Goal: Book appointment/travel/reservation

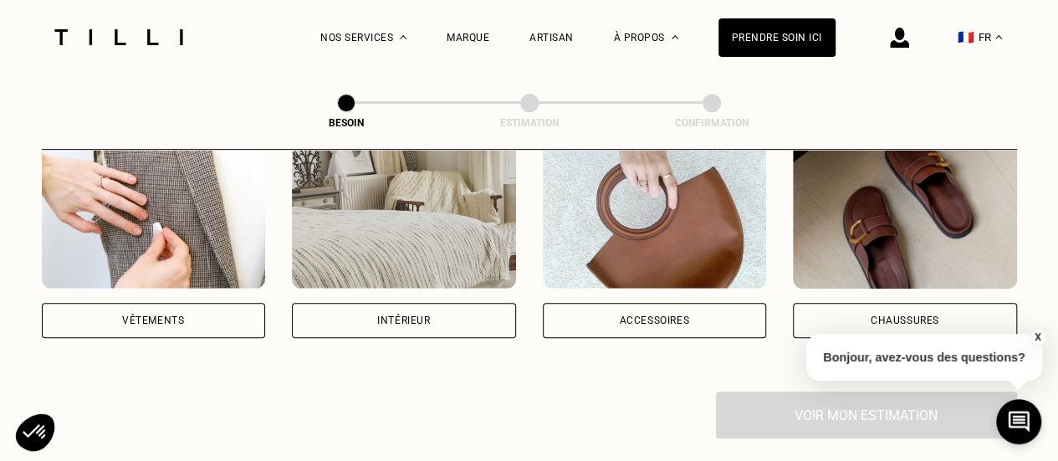
scroll to position [363, 0]
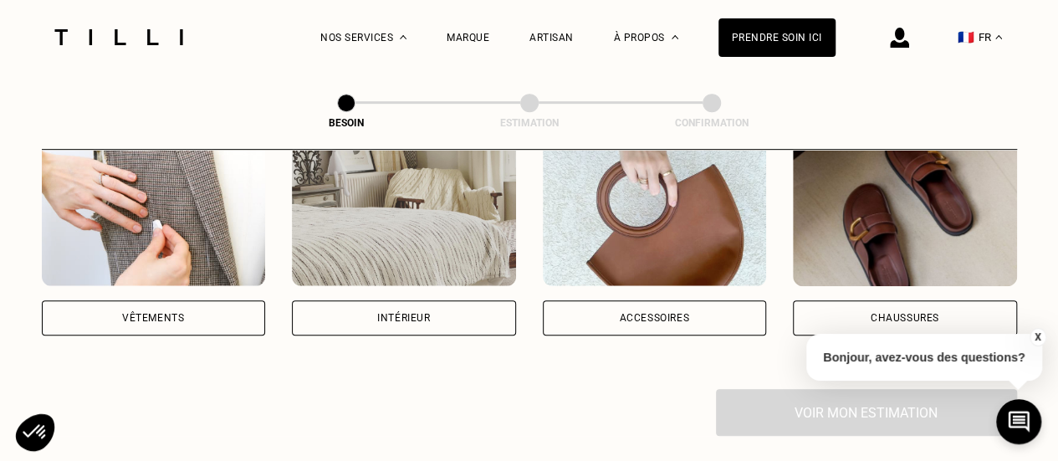
click at [164, 300] on div "Vêtements" at bounding box center [154, 317] width 224 height 35
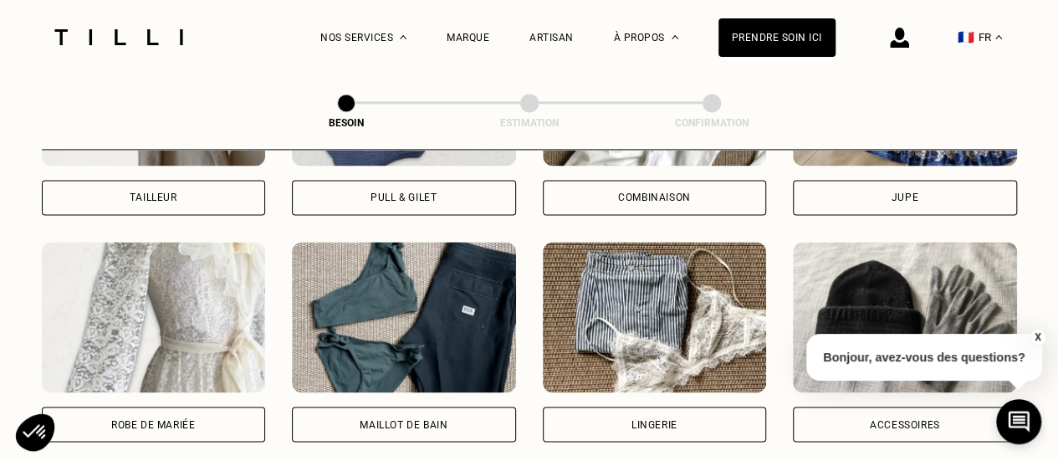
scroll to position [1185, 0]
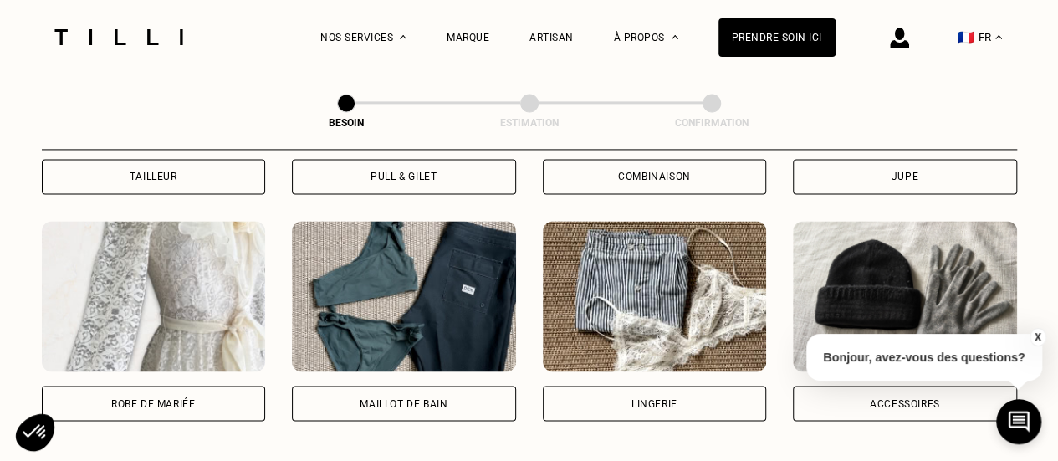
click at [432, 398] on div "Maillot de bain" at bounding box center [404, 403] width 88 height 10
select select "FR"
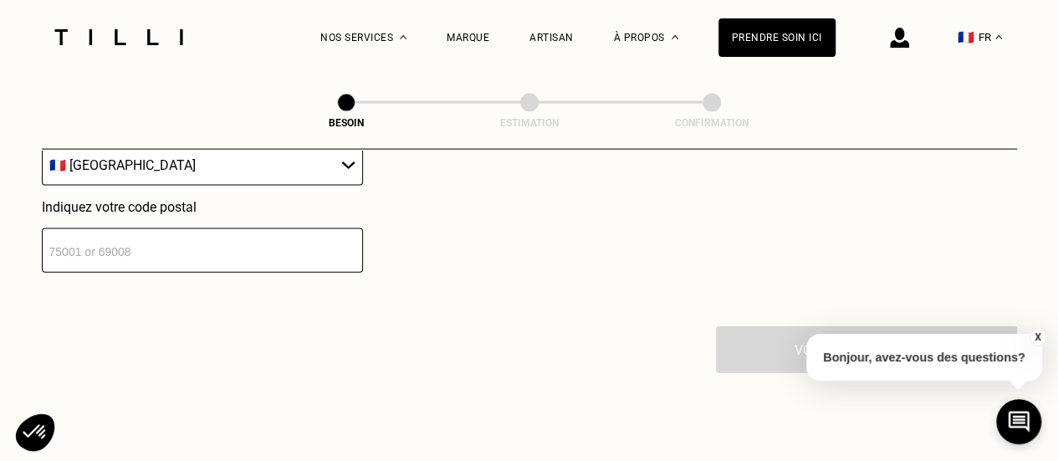
scroll to position [1777, 0]
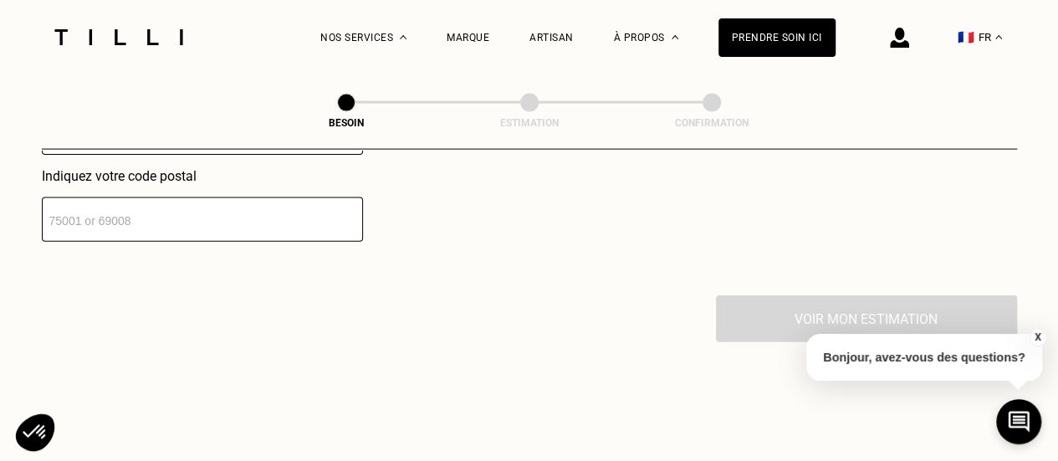
click at [237, 202] on input "number" at bounding box center [202, 219] width 321 height 44
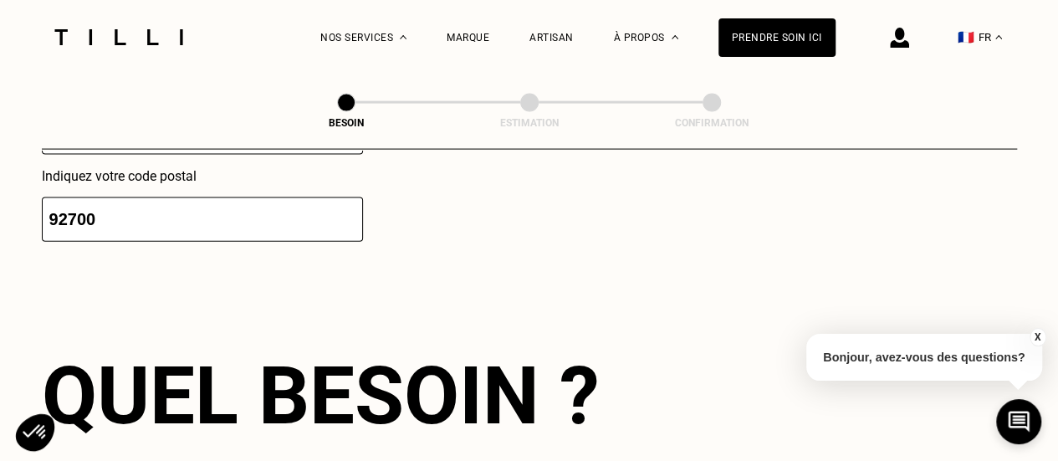
type input "92700"
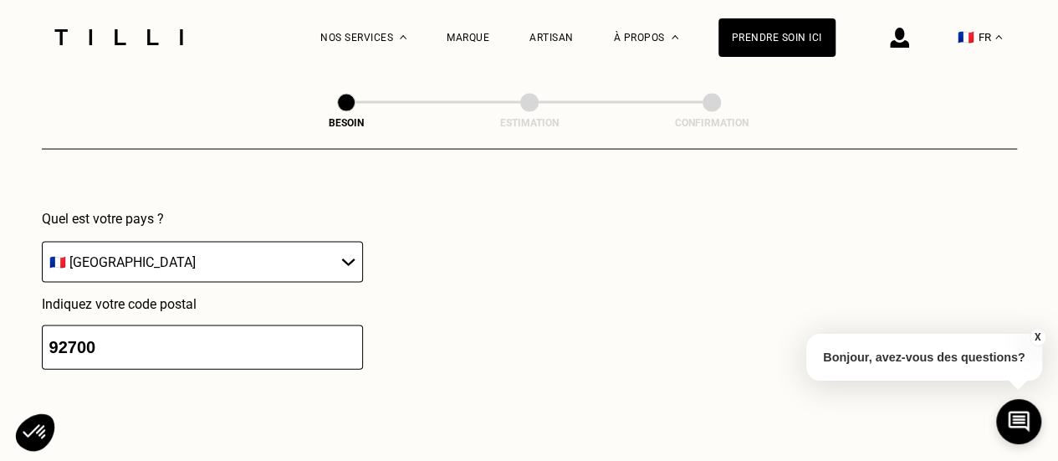
scroll to position [1595, 0]
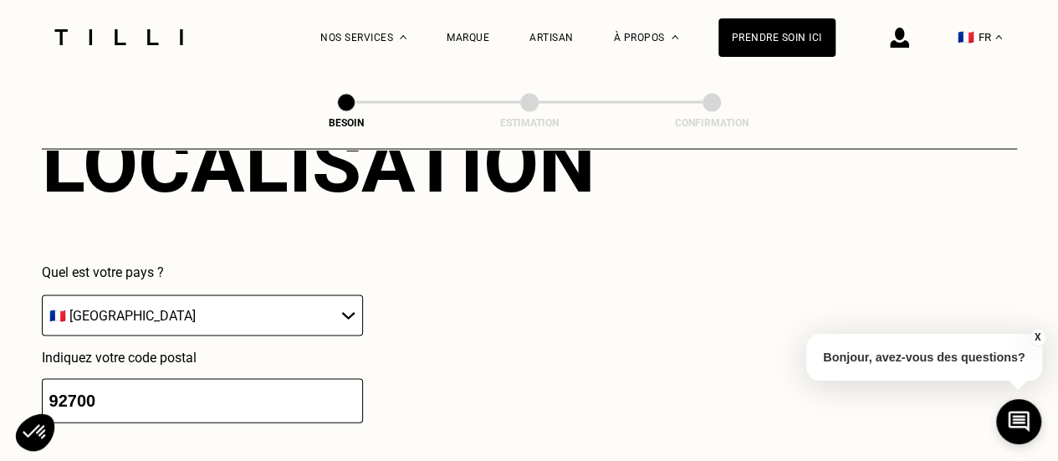
click at [204, 392] on input "92700" at bounding box center [202, 401] width 321 height 44
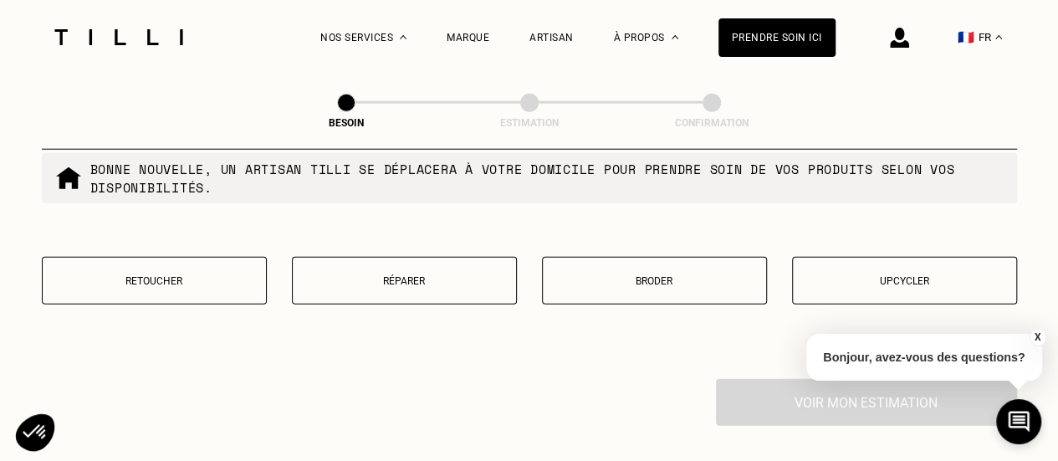
scroll to position [2133, 0]
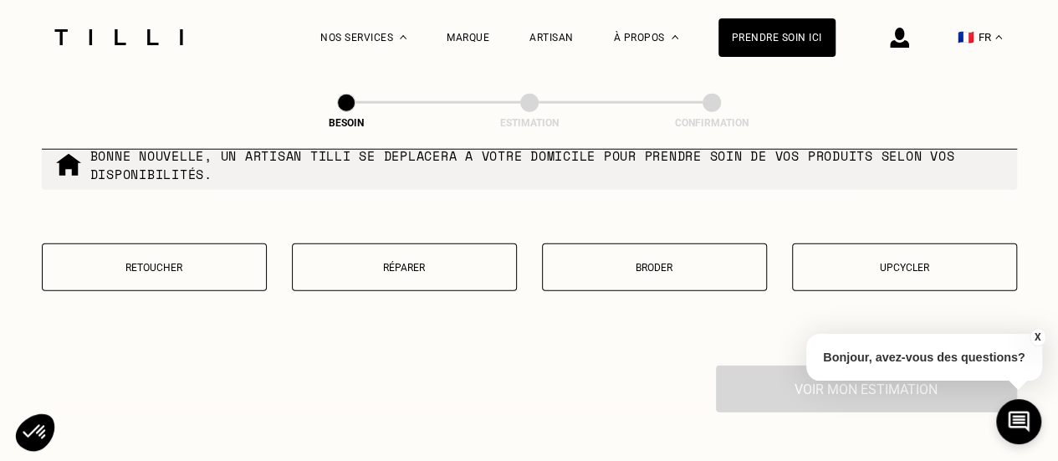
click at [351, 243] on button "Réparer" at bounding box center [404, 267] width 225 height 48
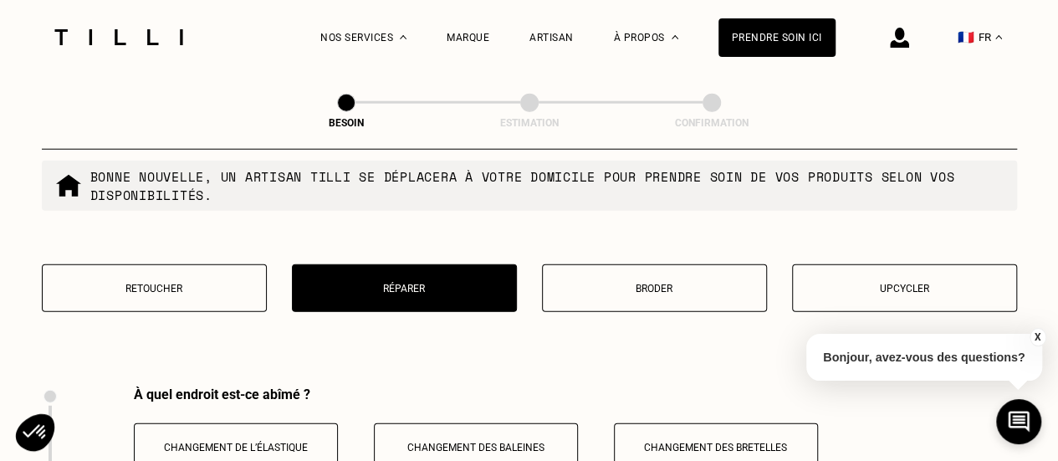
scroll to position [2094, 0]
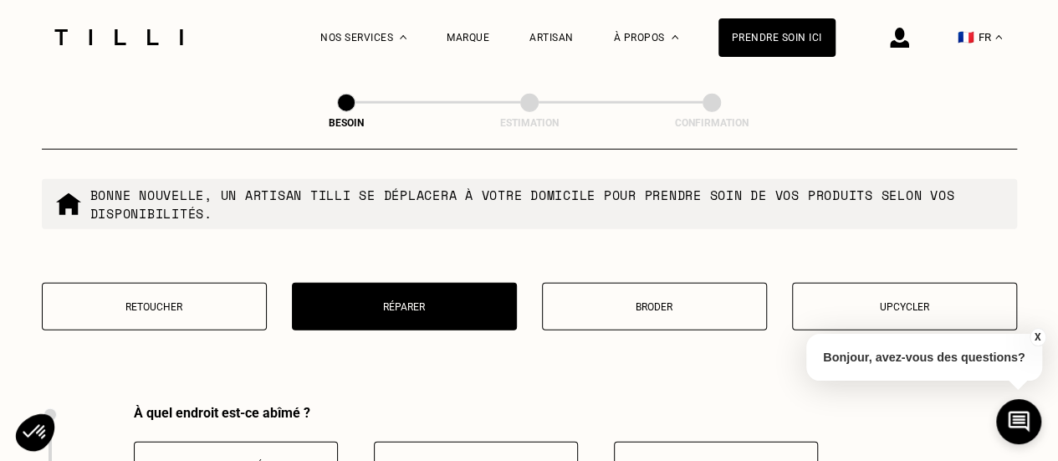
click at [188, 301] on p "Retoucher" at bounding box center [154, 307] width 207 height 12
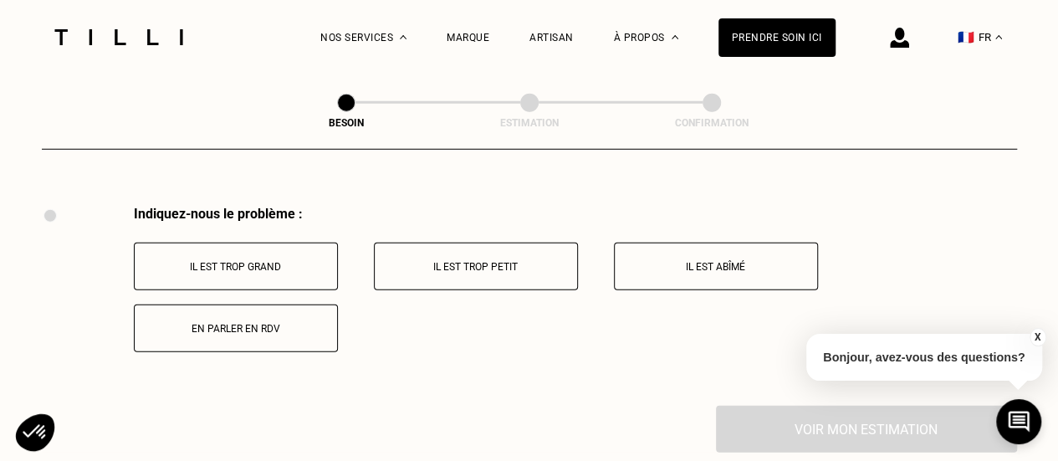
scroll to position [2300, 0]
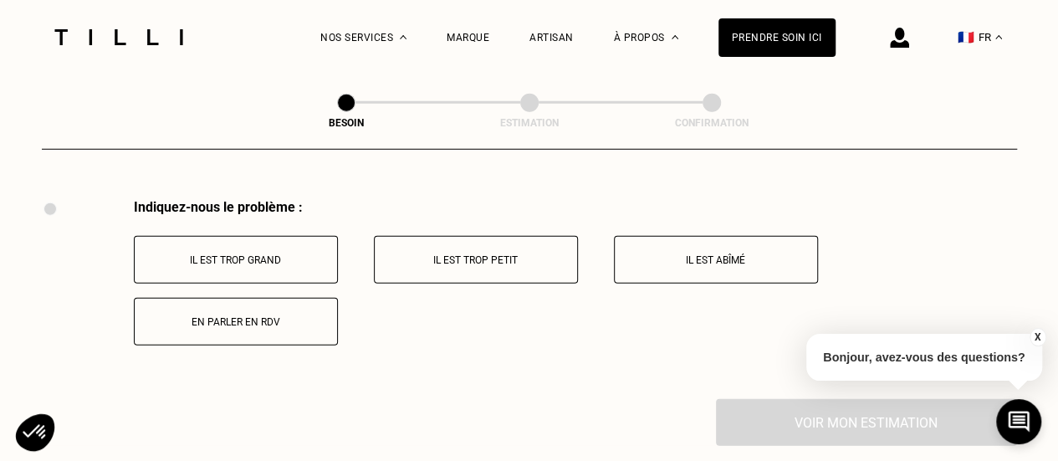
click at [268, 254] on p "Il est trop grand" at bounding box center [236, 260] width 186 height 12
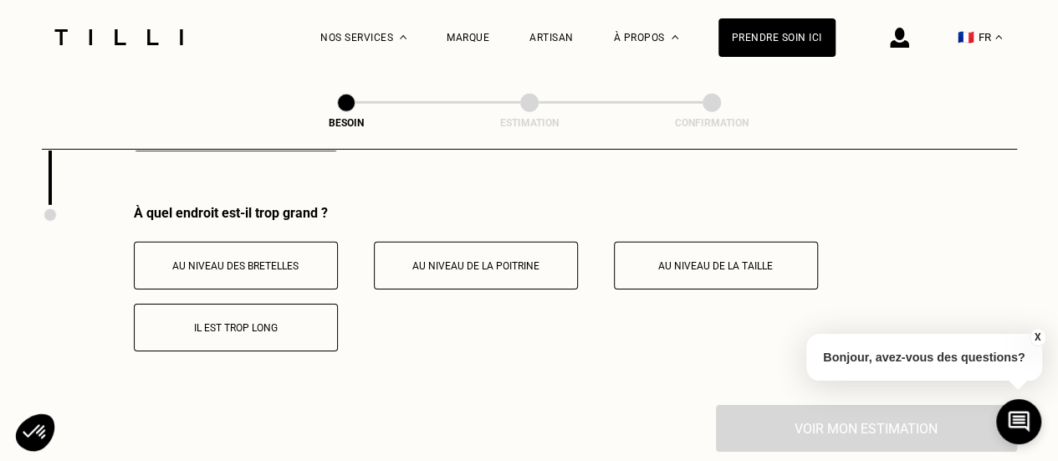
scroll to position [2499, 0]
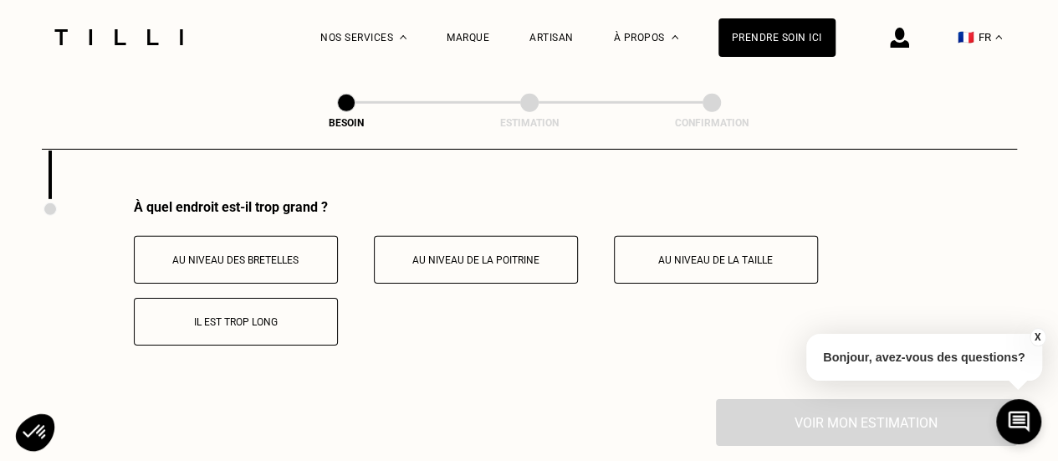
click at [726, 254] on p "Au niveau de la taille" at bounding box center [716, 260] width 186 height 12
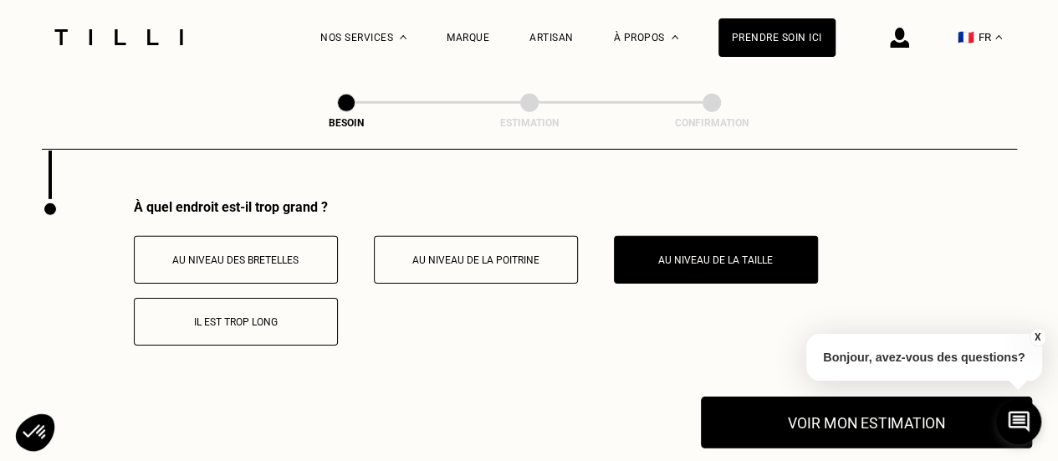
click at [849, 406] on button "Voir mon estimation" at bounding box center [866, 422] width 331 height 52
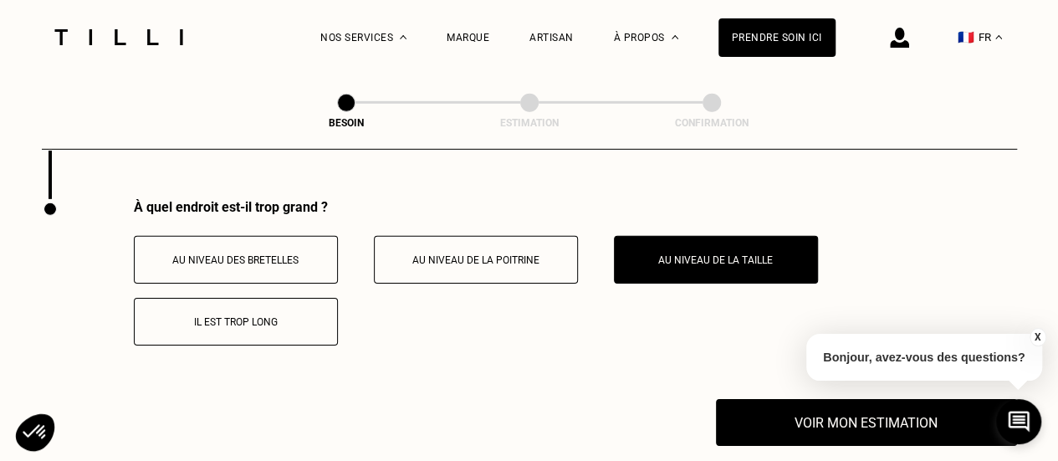
click at [1037, 334] on button "X" at bounding box center [1037, 337] width 17 height 18
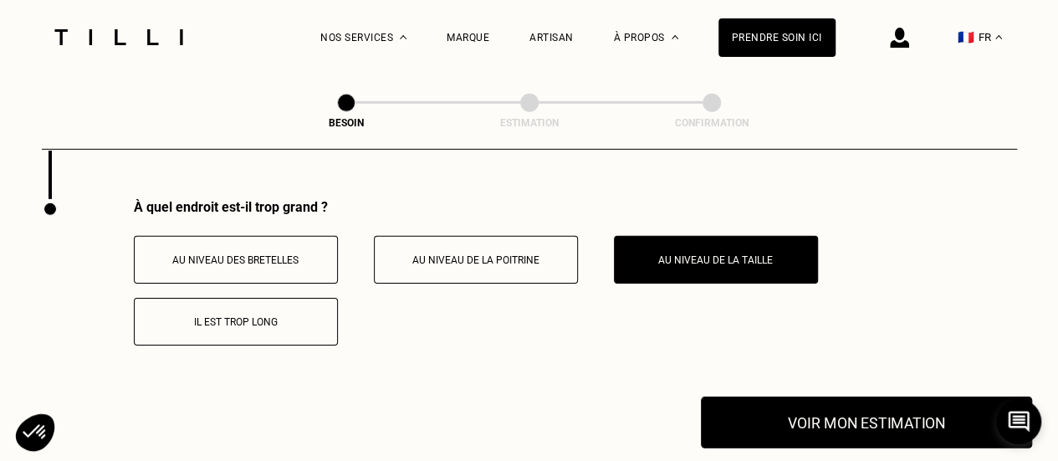
click at [898, 409] on button "Voir mon estimation" at bounding box center [866, 422] width 331 height 52
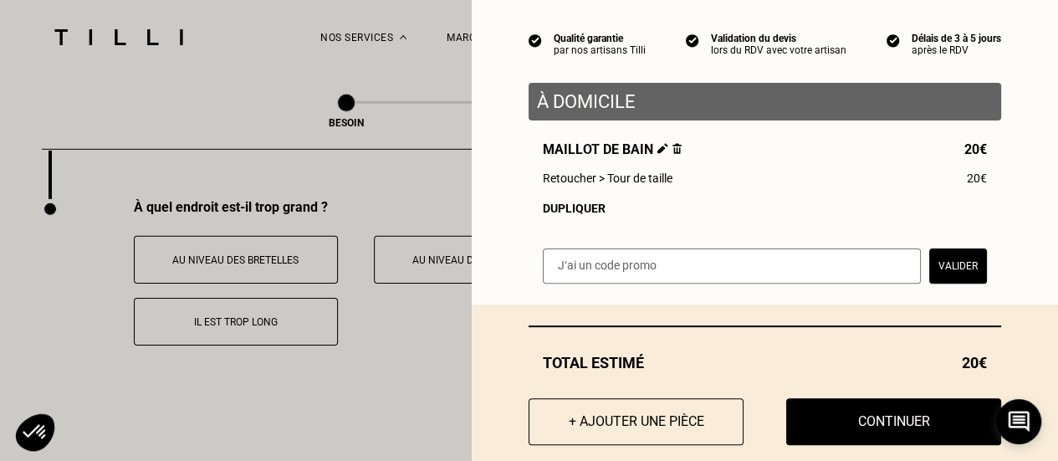
scroll to position [172, 0]
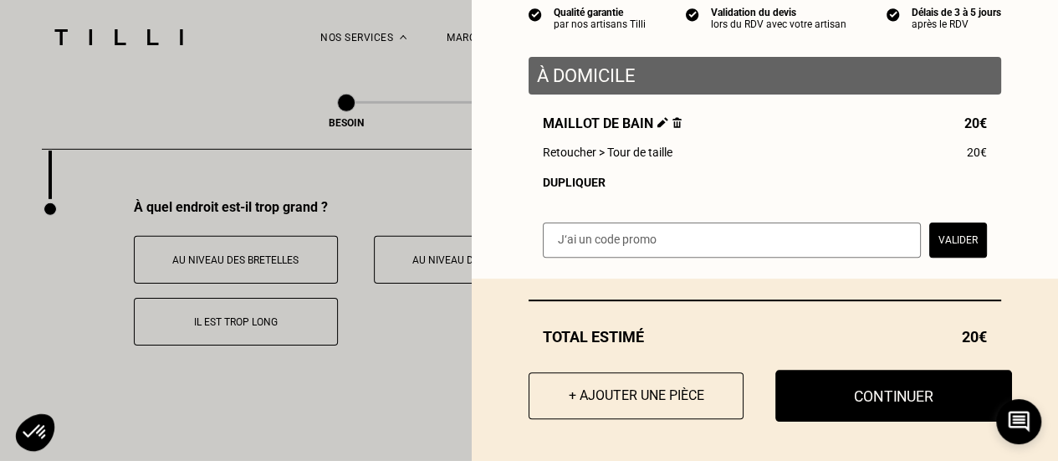
click at [866, 396] on button "Continuer" at bounding box center [893, 396] width 237 height 52
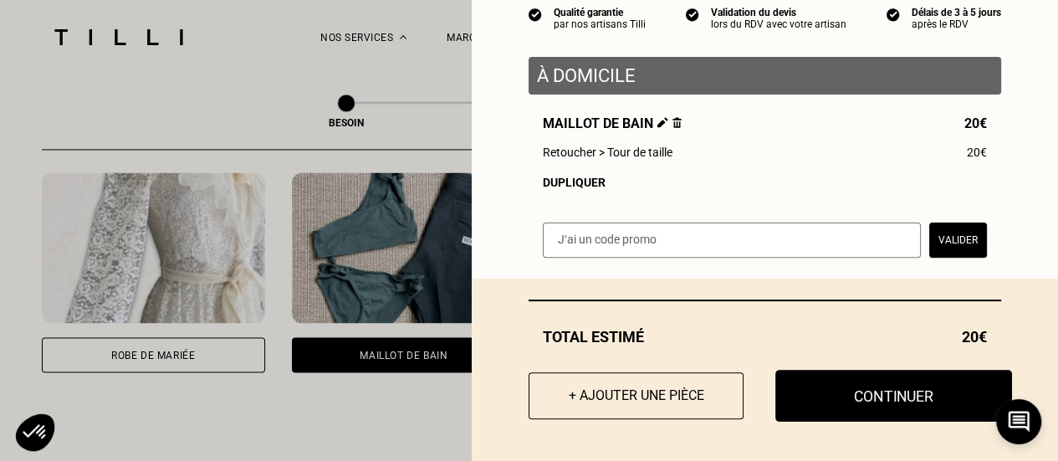
scroll to position [125, 0]
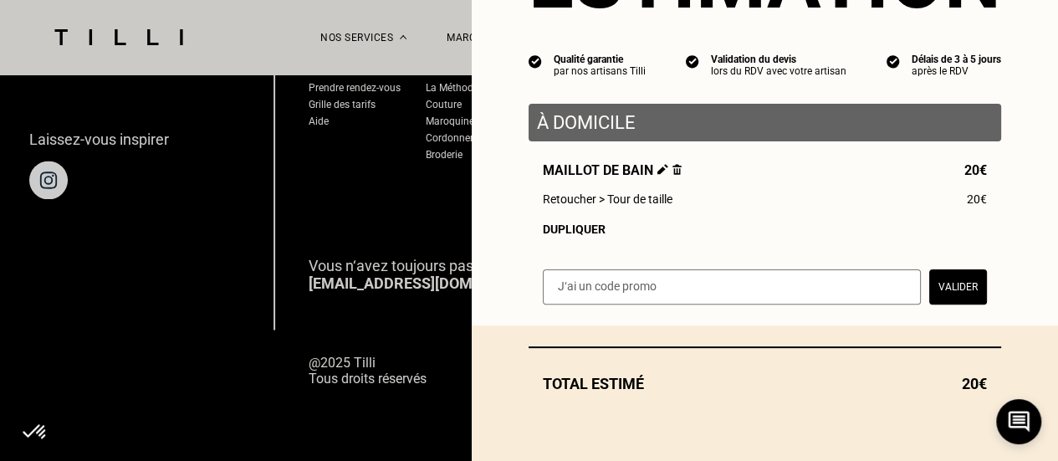
select select "FR"
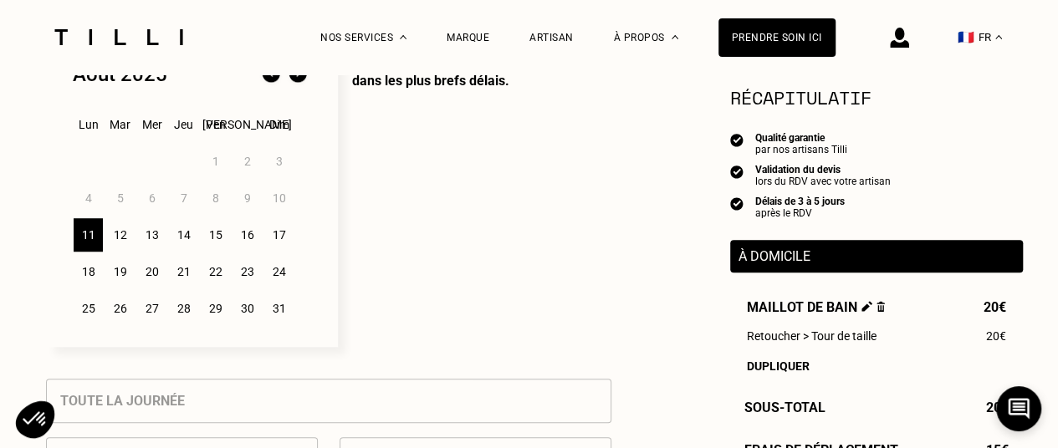
scroll to position [465, 0]
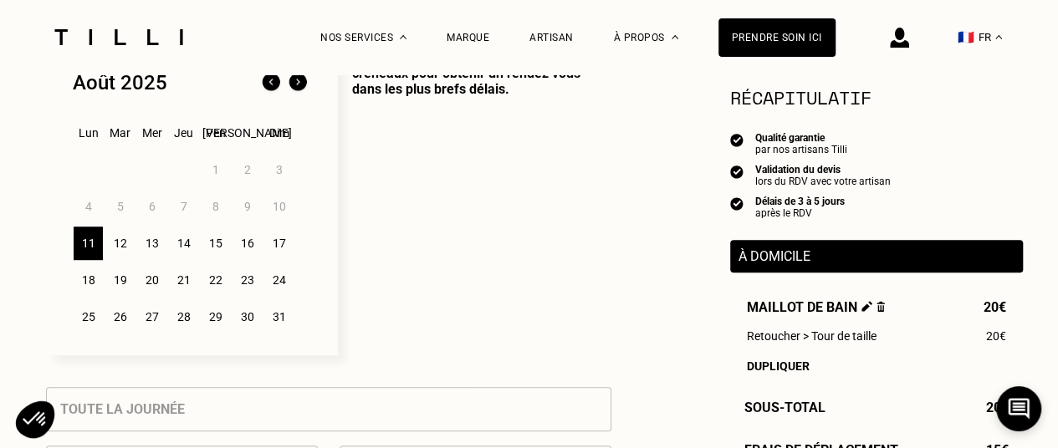
click at [109, 247] on div "12" at bounding box center [119, 243] width 29 height 33
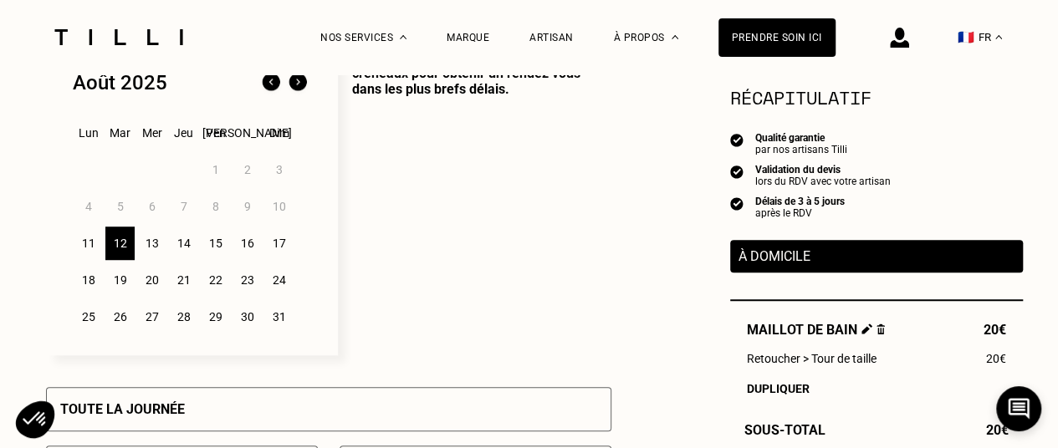
click at [76, 240] on div "11" at bounding box center [88, 243] width 29 height 33
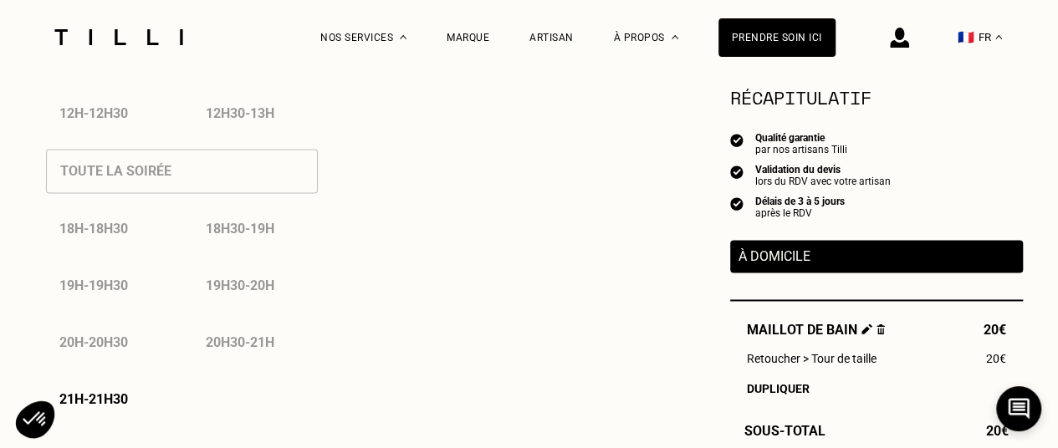
scroll to position [1166, 0]
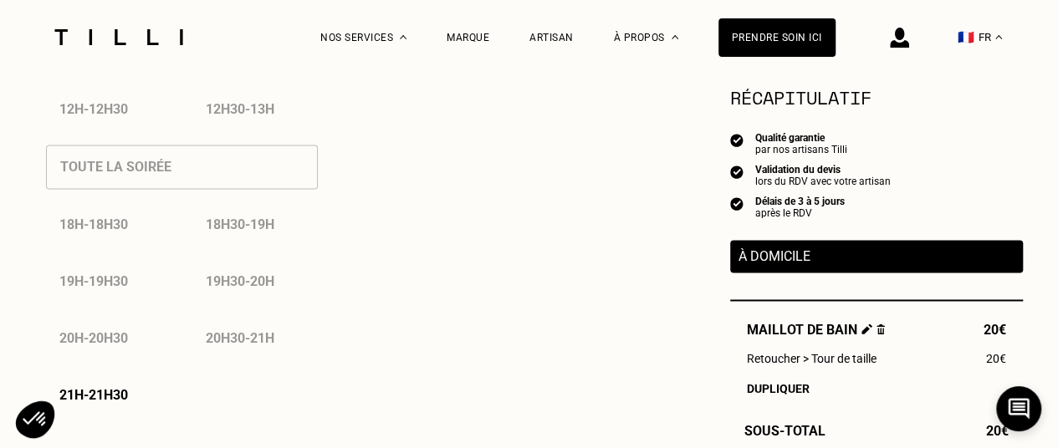
click at [101, 403] on p "21h - 21h30" at bounding box center [93, 395] width 69 height 16
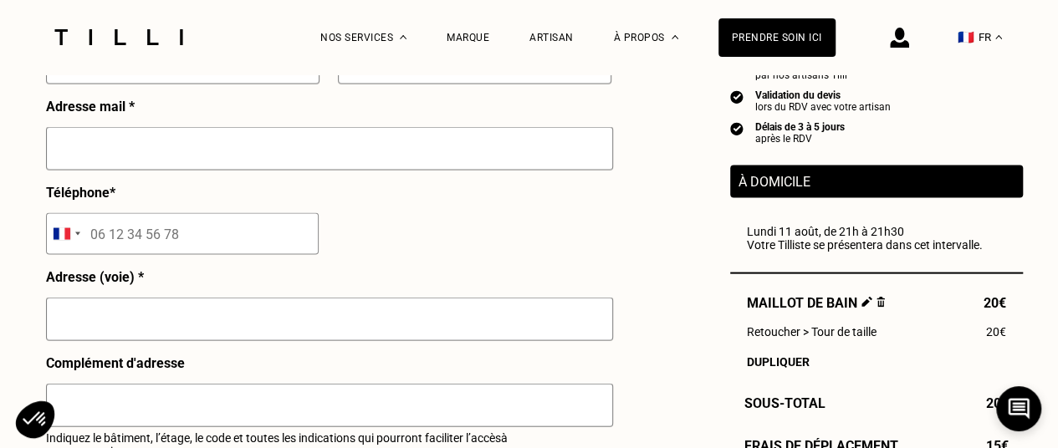
scroll to position [0, 0]
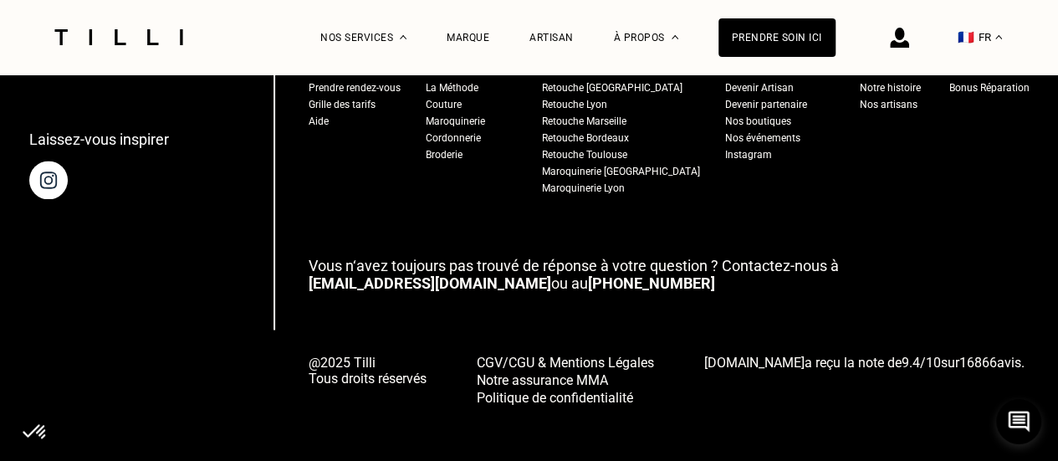
select select "FR"
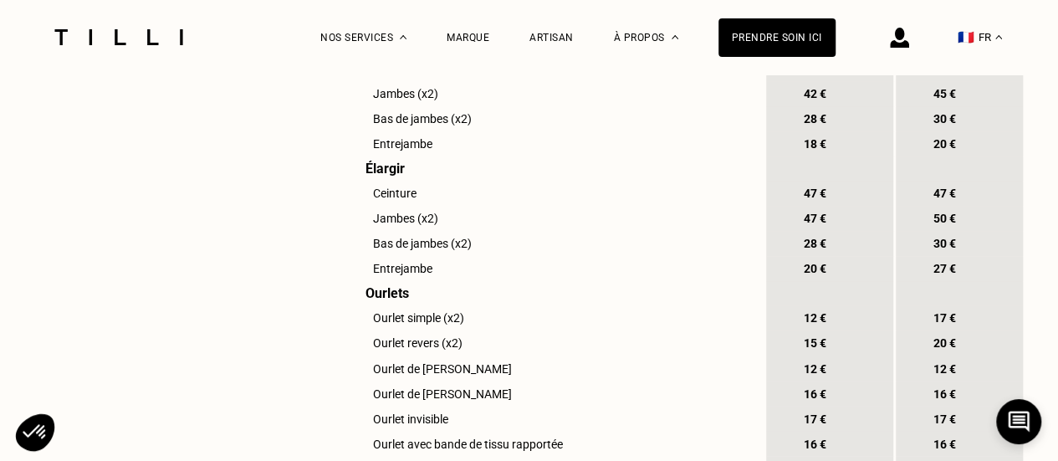
scroll to position [1672, 0]
